Goal: Task Accomplishment & Management: Use online tool/utility

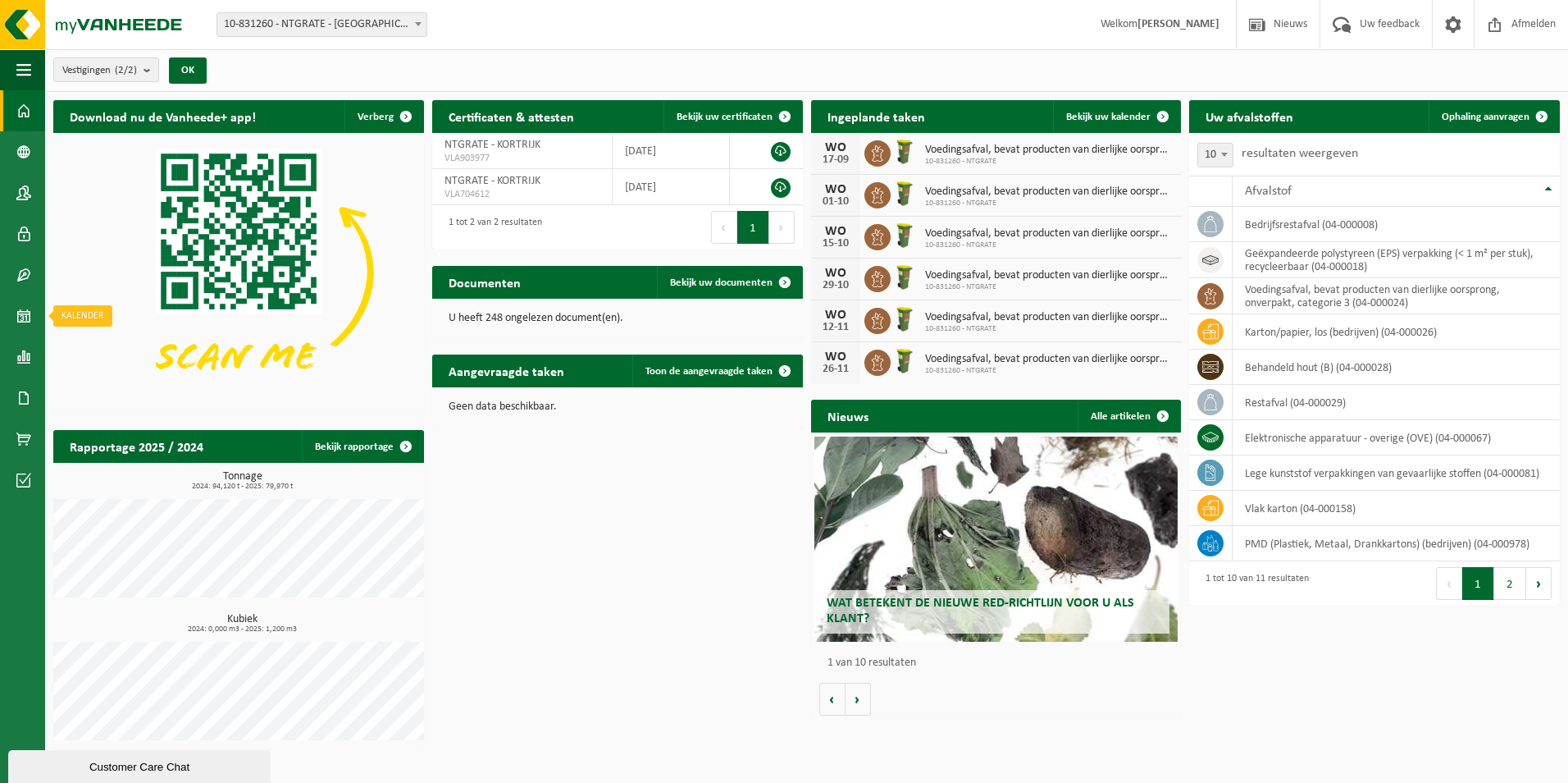
drag, startPoint x: 18, startPoint y: 322, endPoint x: 261, endPoint y: 328, distance: 243.1
click at [19, 322] on span at bounding box center [24, 315] width 15 height 41
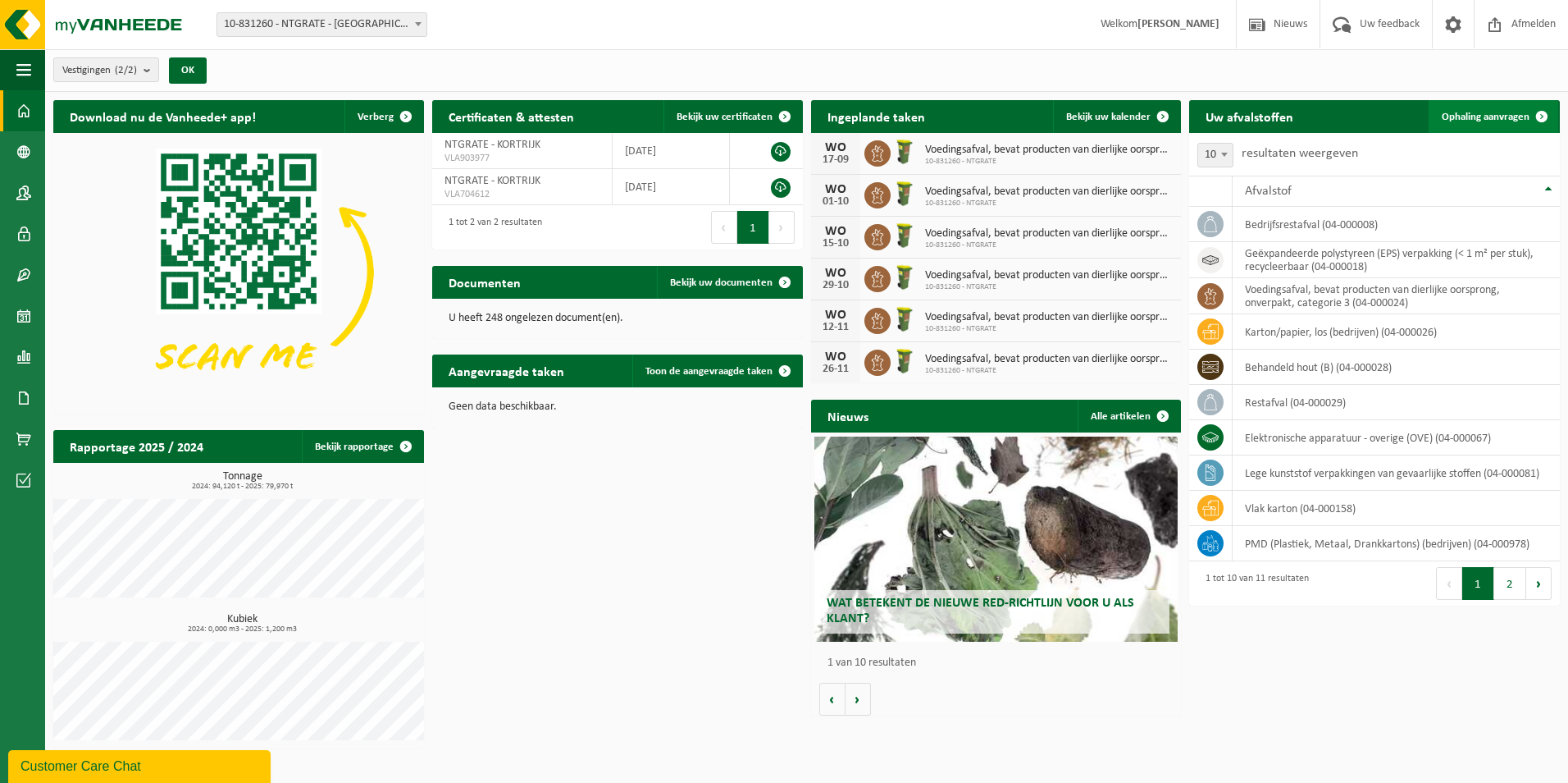
click at [1485, 110] on link "Ophaling aanvragen" at bounding box center [1493, 117] width 129 height 33
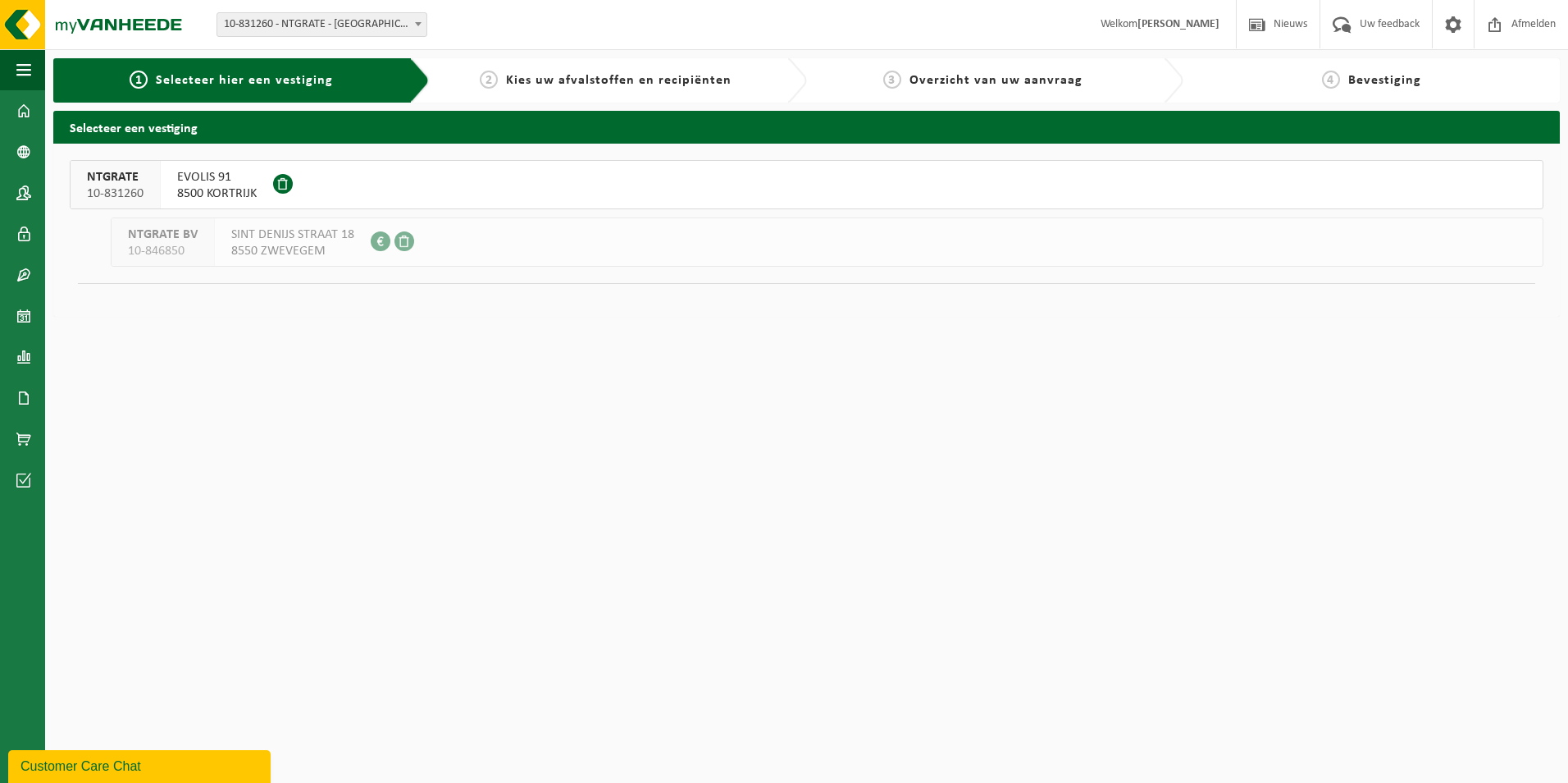
click at [106, 187] on span "10-831260" at bounding box center [115, 194] width 56 height 17
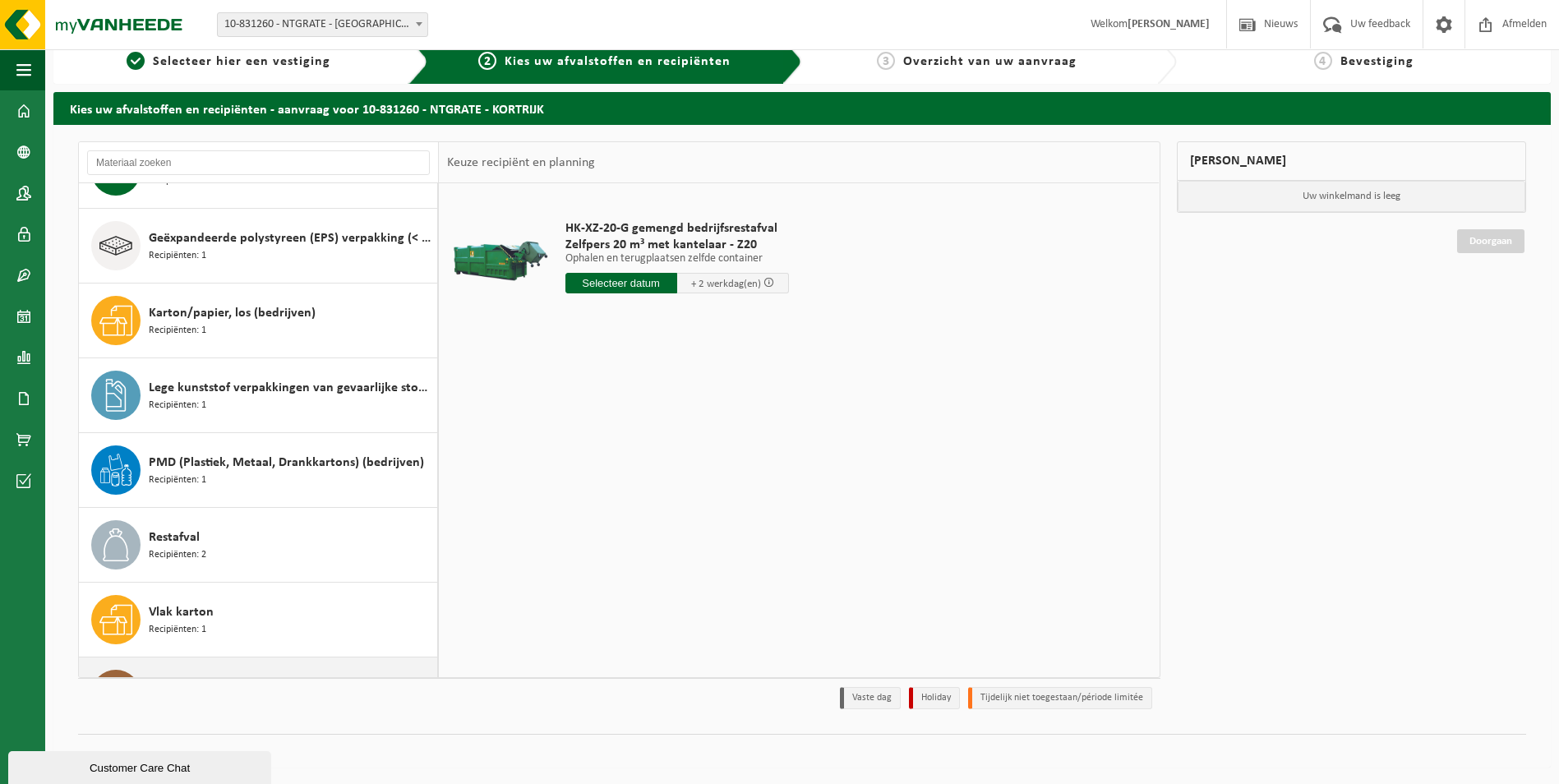
scroll to position [171, 0]
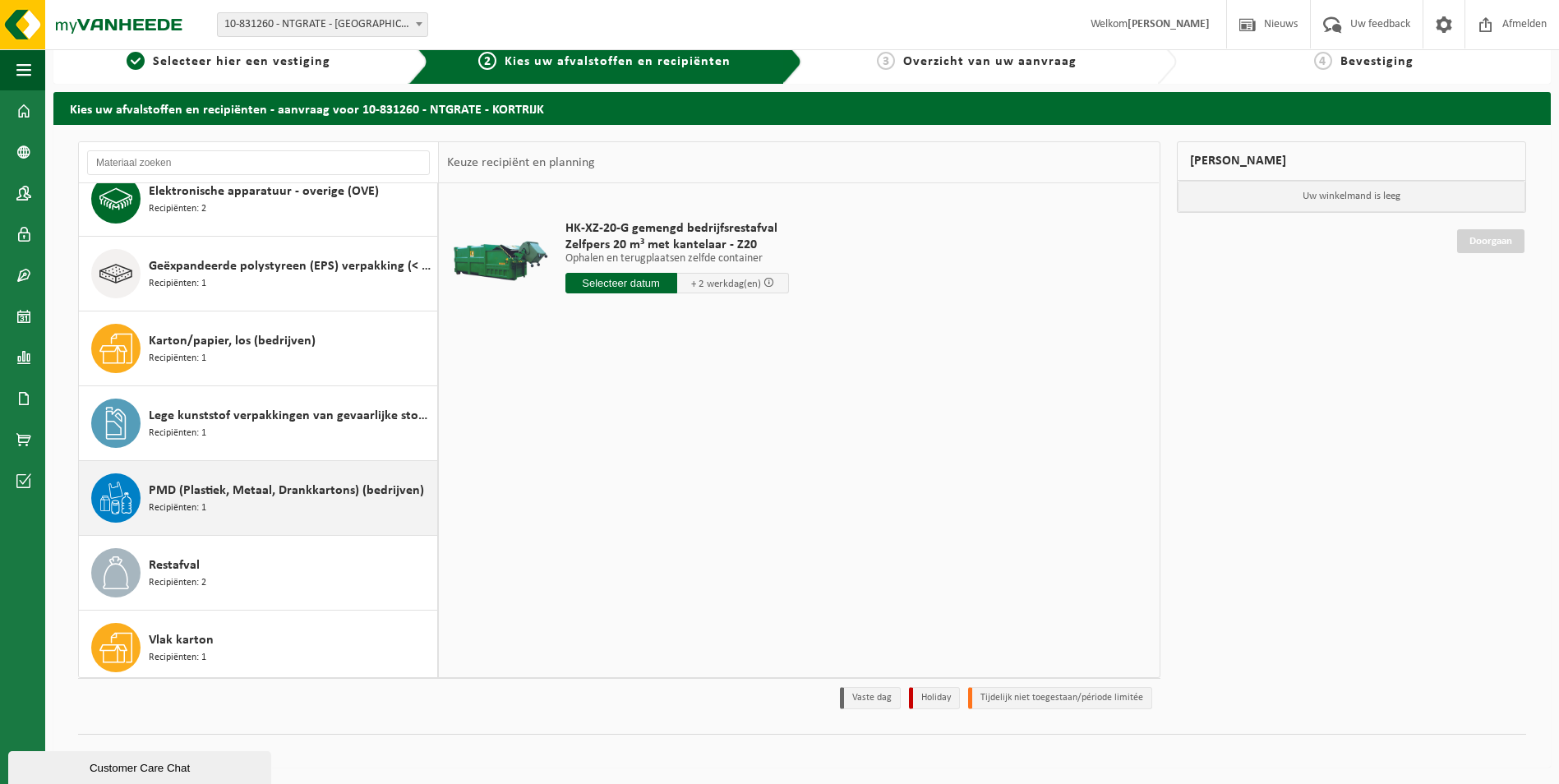
click at [258, 512] on div "PMD (Plastiek, Metaal, Drankkartons) (bedrijven) Recipiënten: 1" at bounding box center [291, 497] width 284 height 49
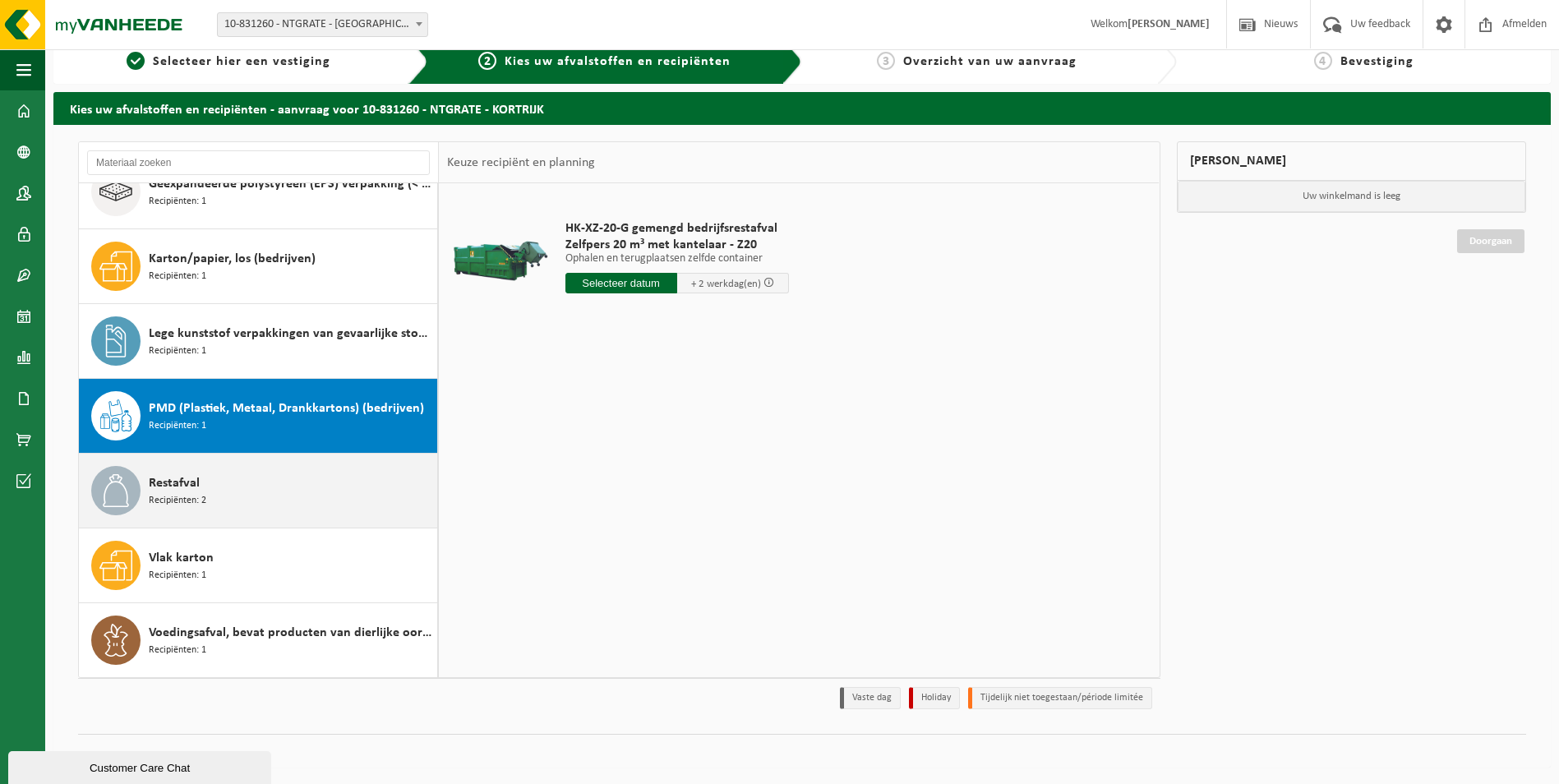
scroll to position [253, 0]
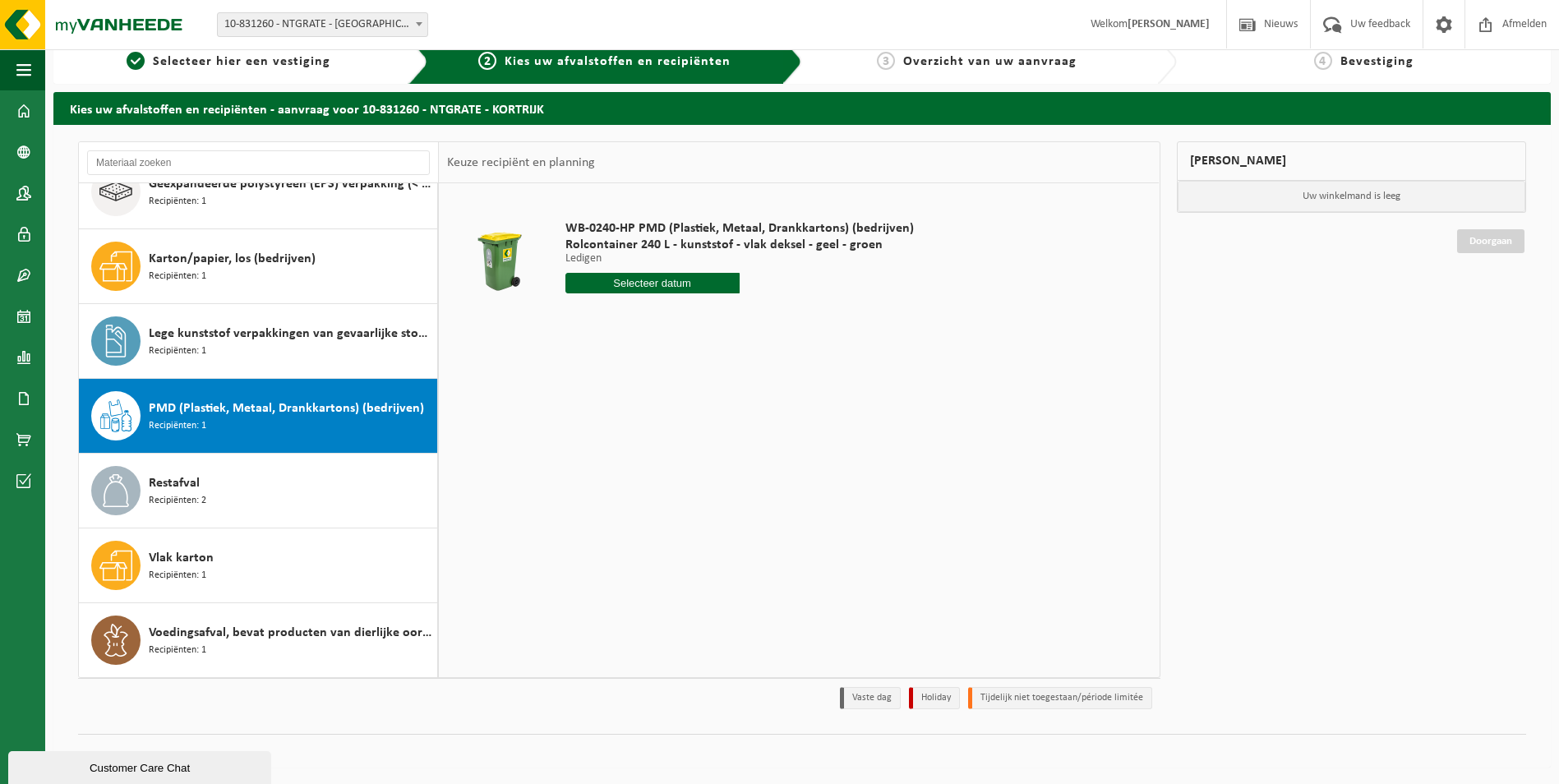
click at [671, 277] on input "text" at bounding box center [652, 282] width 175 height 21
click at [676, 431] on div "18" at bounding box center [666, 429] width 29 height 27
type input "Van 2025-09-18"
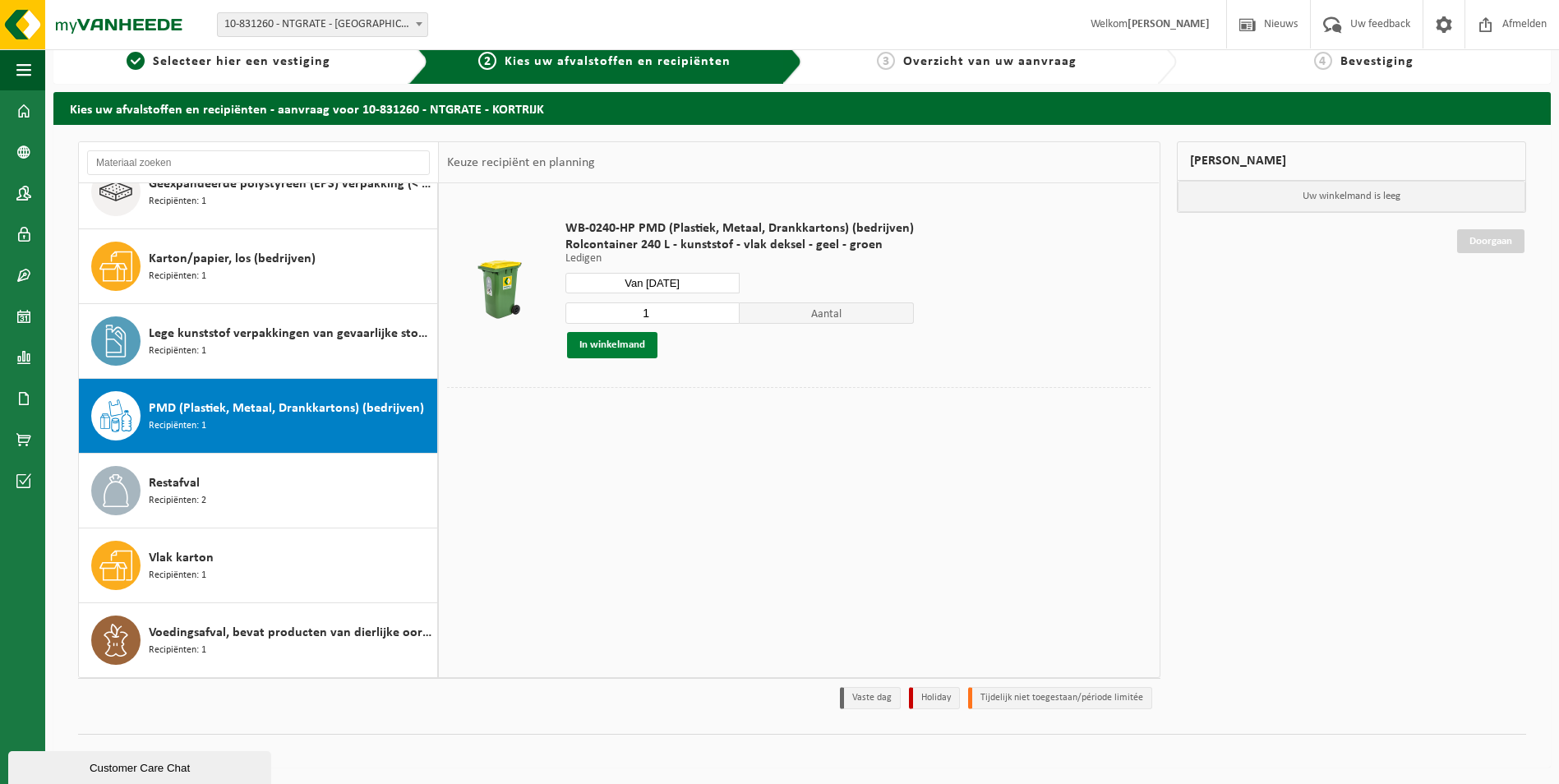
click at [644, 345] on button "In winkelmand" at bounding box center [612, 345] width 91 height 27
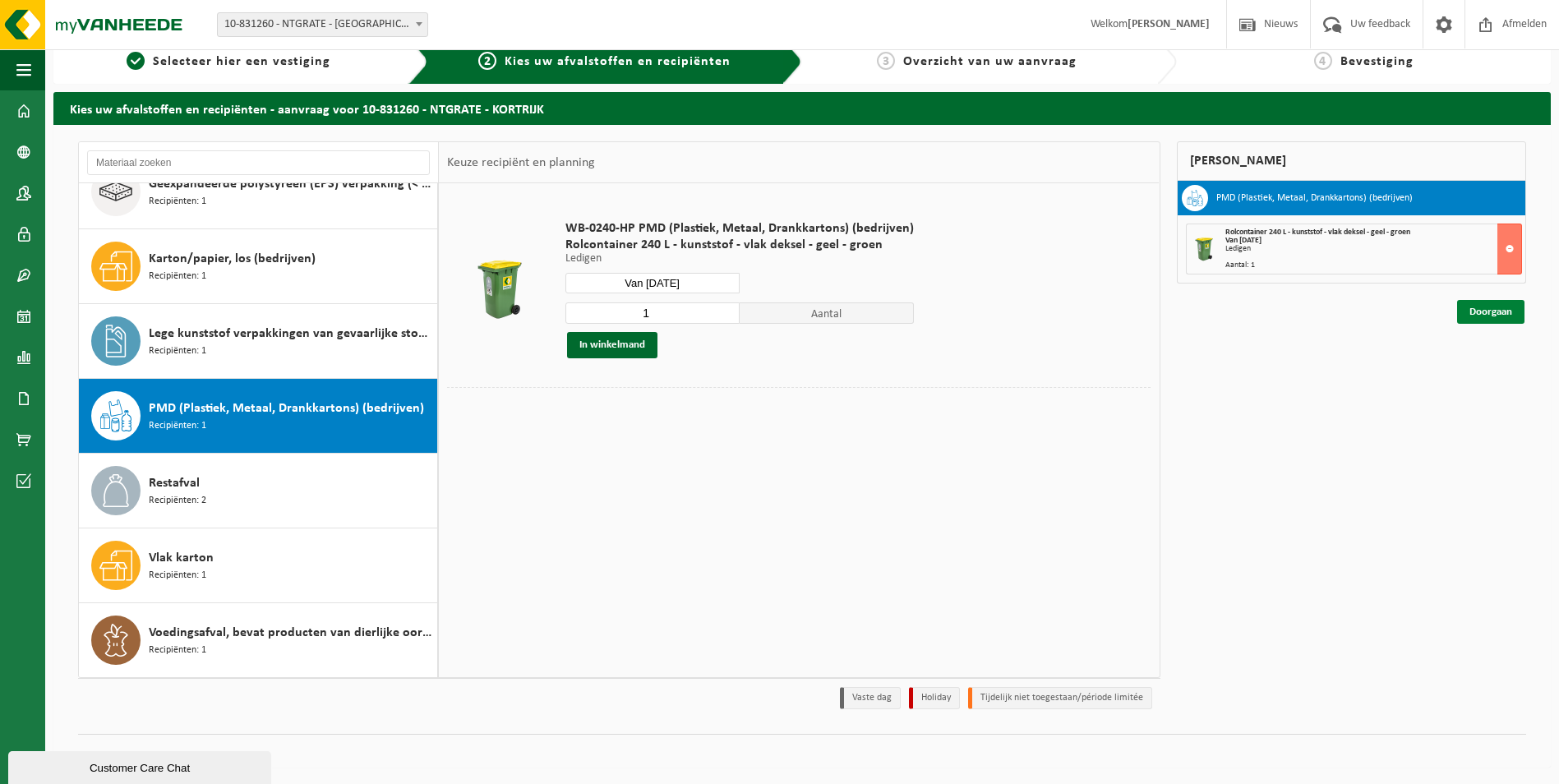
click at [1488, 311] on link "Doorgaan" at bounding box center [1491, 311] width 67 height 24
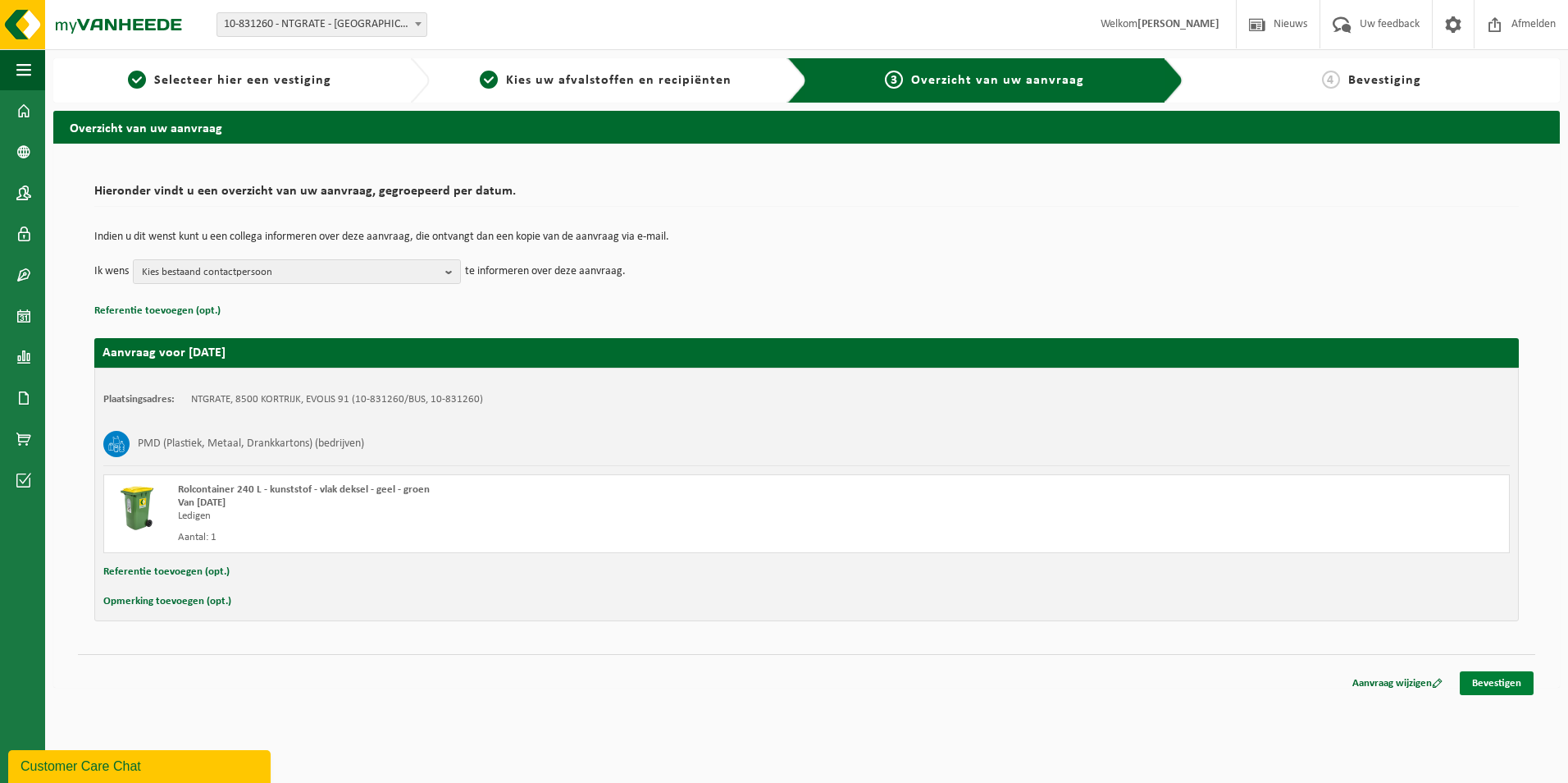
click at [1522, 686] on link "Bevestigen" at bounding box center [1497, 683] width 74 height 24
